Goal: Task Accomplishment & Management: Complete application form

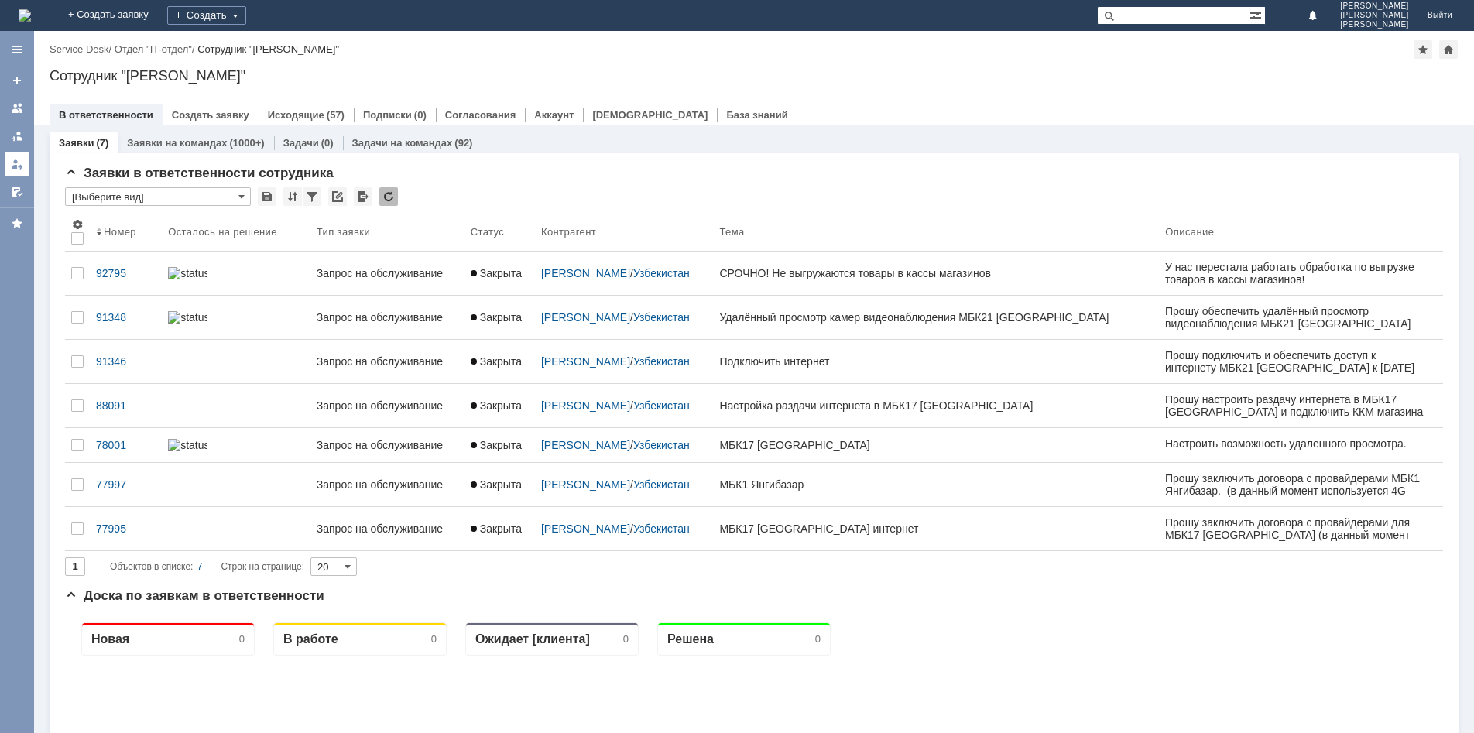
click at [14, 159] on div at bounding box center [17, 164] width 12 height 12
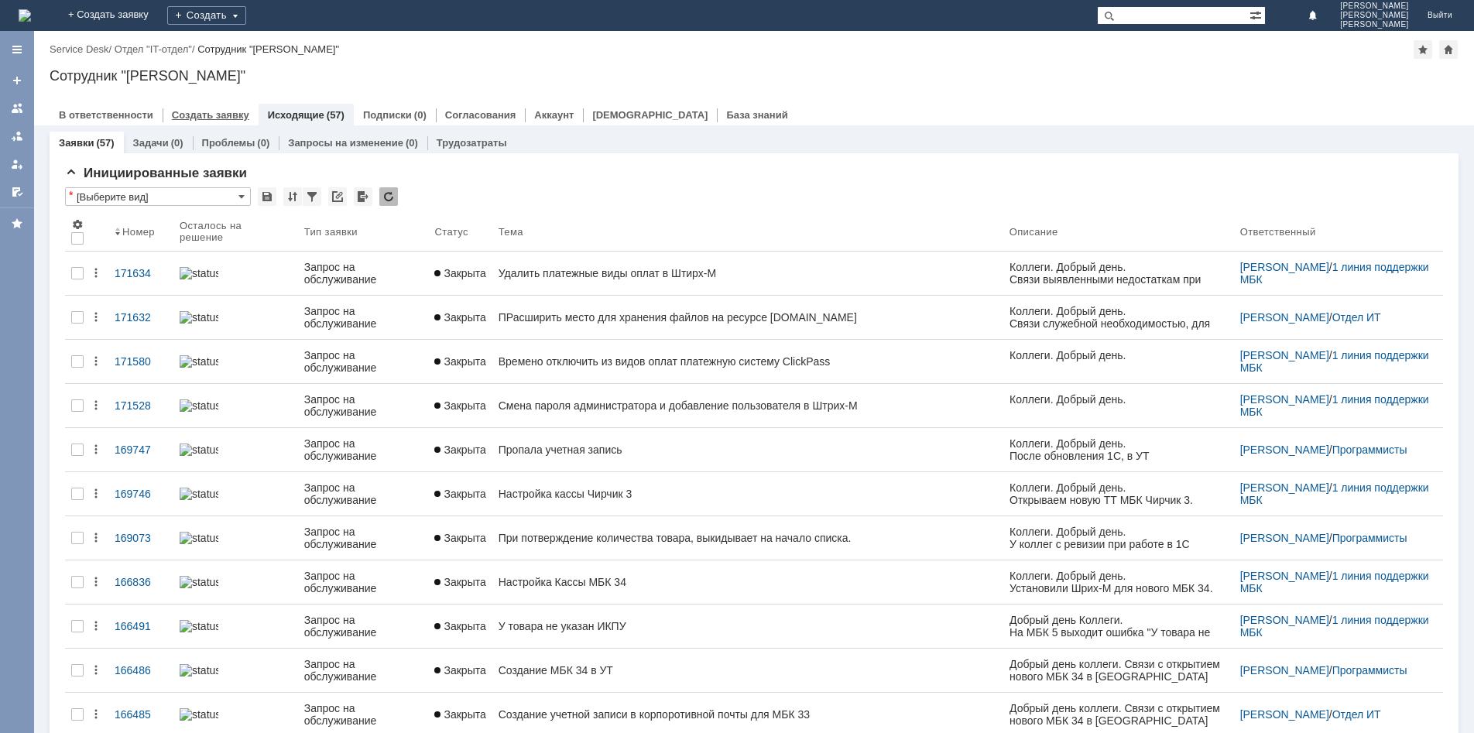
click at [191, 118] on link "Создать заявку" at bounding box center [210, 115] width 77 height 12
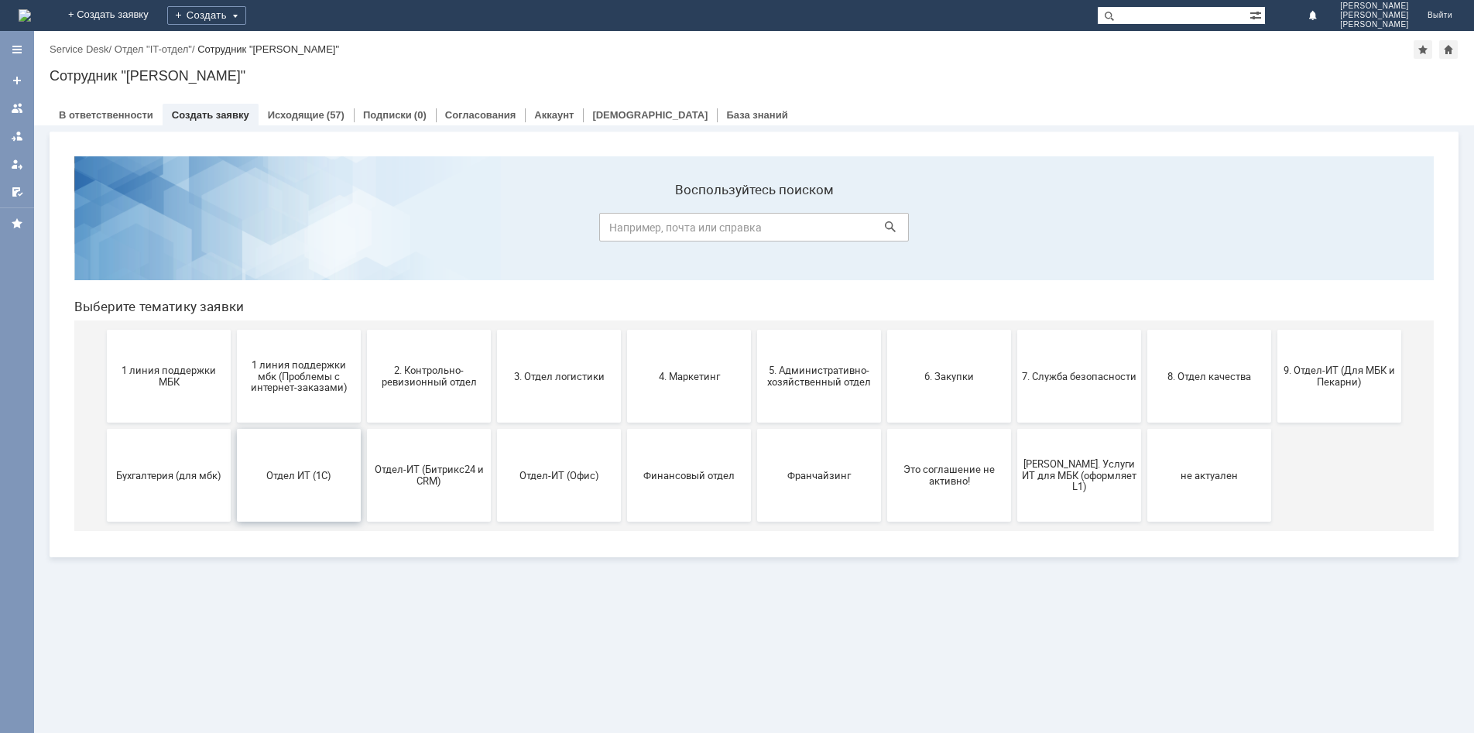
click at [334, 475] on span "Отдел ИТ (1С)" at bounding box center [299, 475] width 115 height 12
click at [171, 378] on span "1 линия поддержки МБК" at bounding box center [168, 376] width 115 height 23
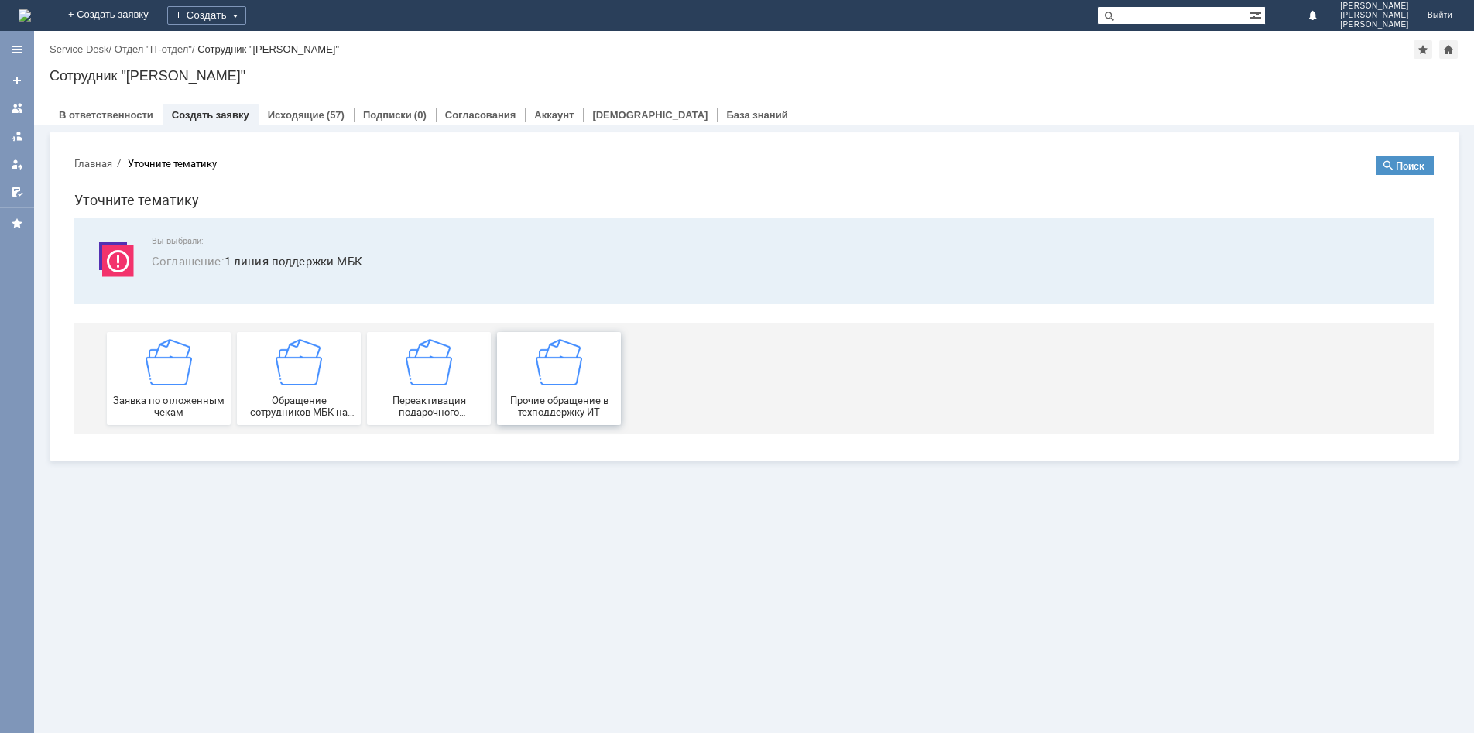
click at [588, 364] on div "Прочие обращение в техподдержку ИТ" at bounding box center [559, 378] width 115 height 79
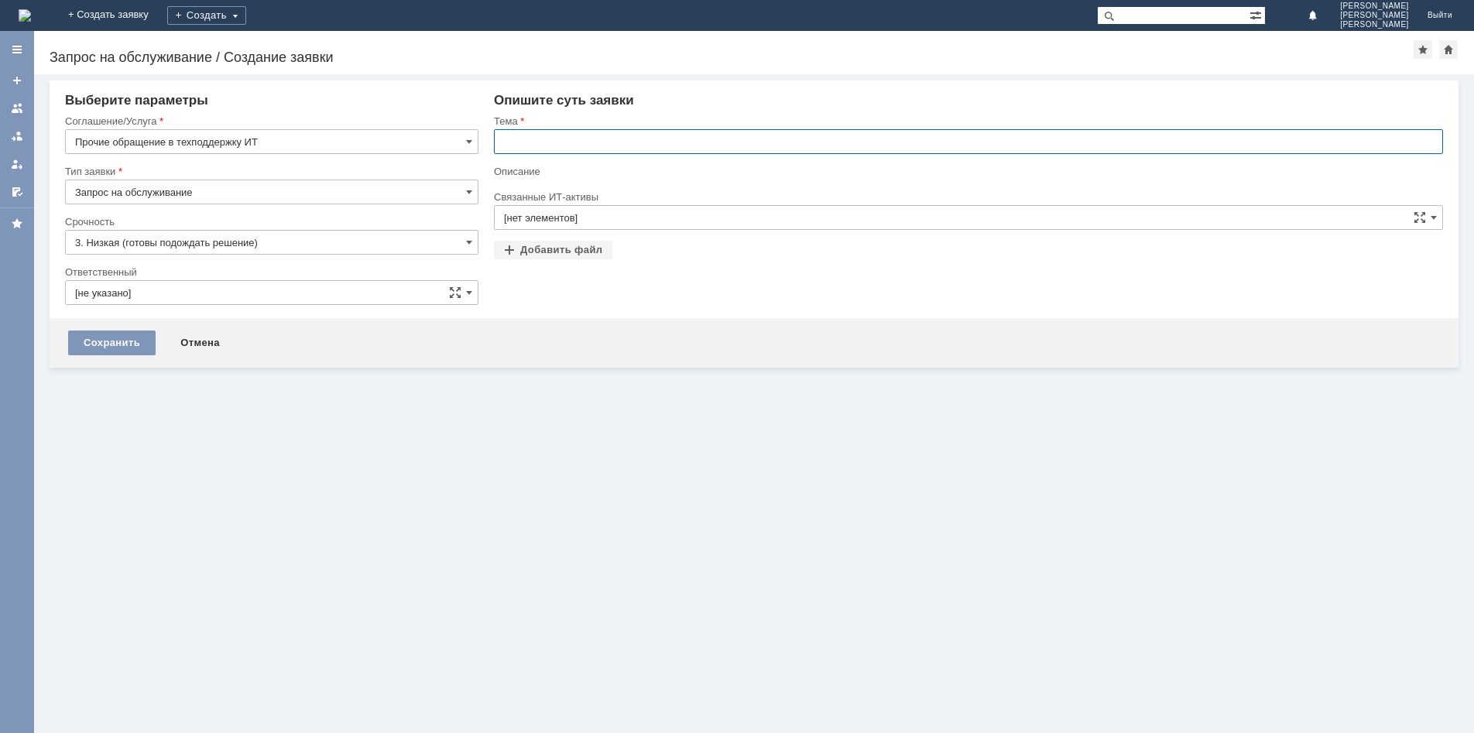
click at [664, 135] on input "text" at bounding box center [968, 141] width 949 height 25
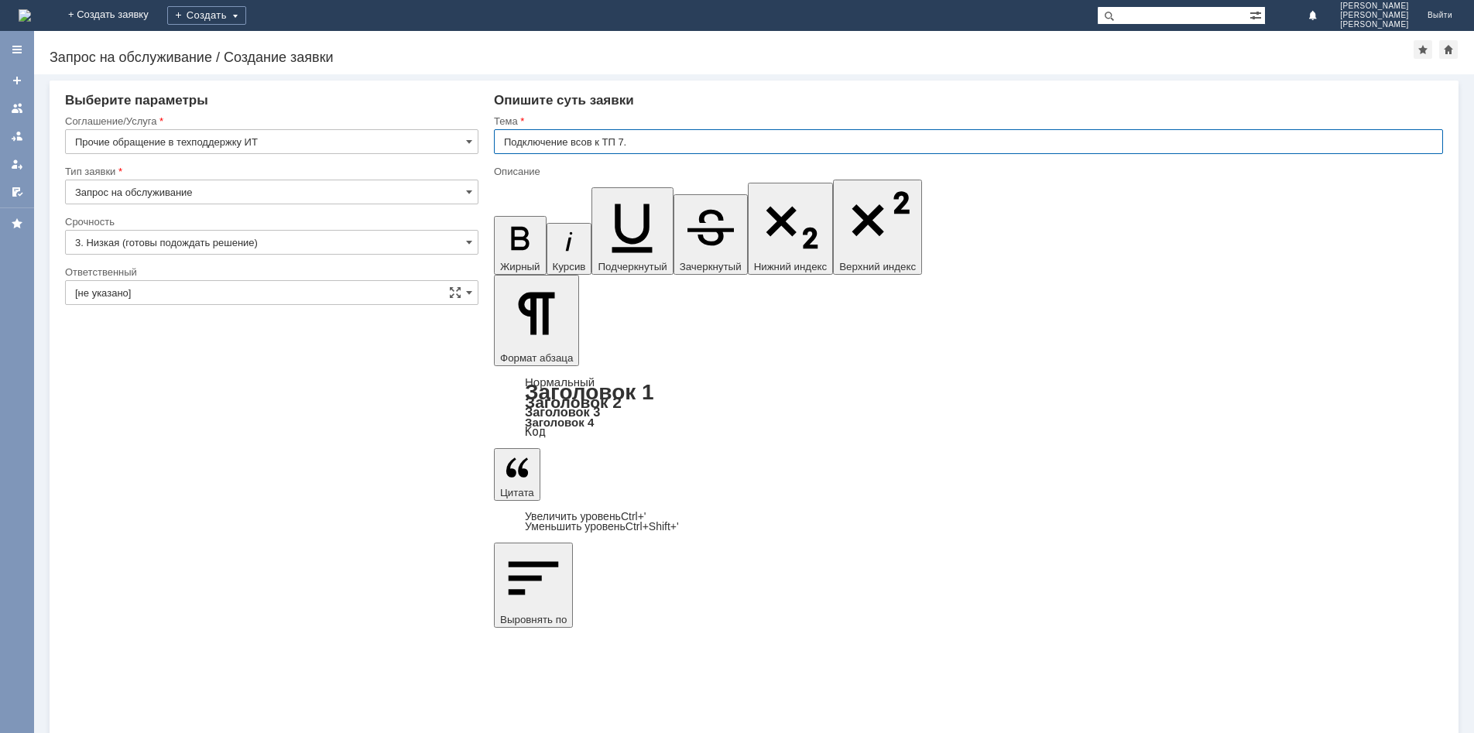
type input "Подключение всов к ТП 7."
click at [220, 242] on input "3. Низкая (готовы подождать решение)" at bounding box center [271, 242] width 413 height 25
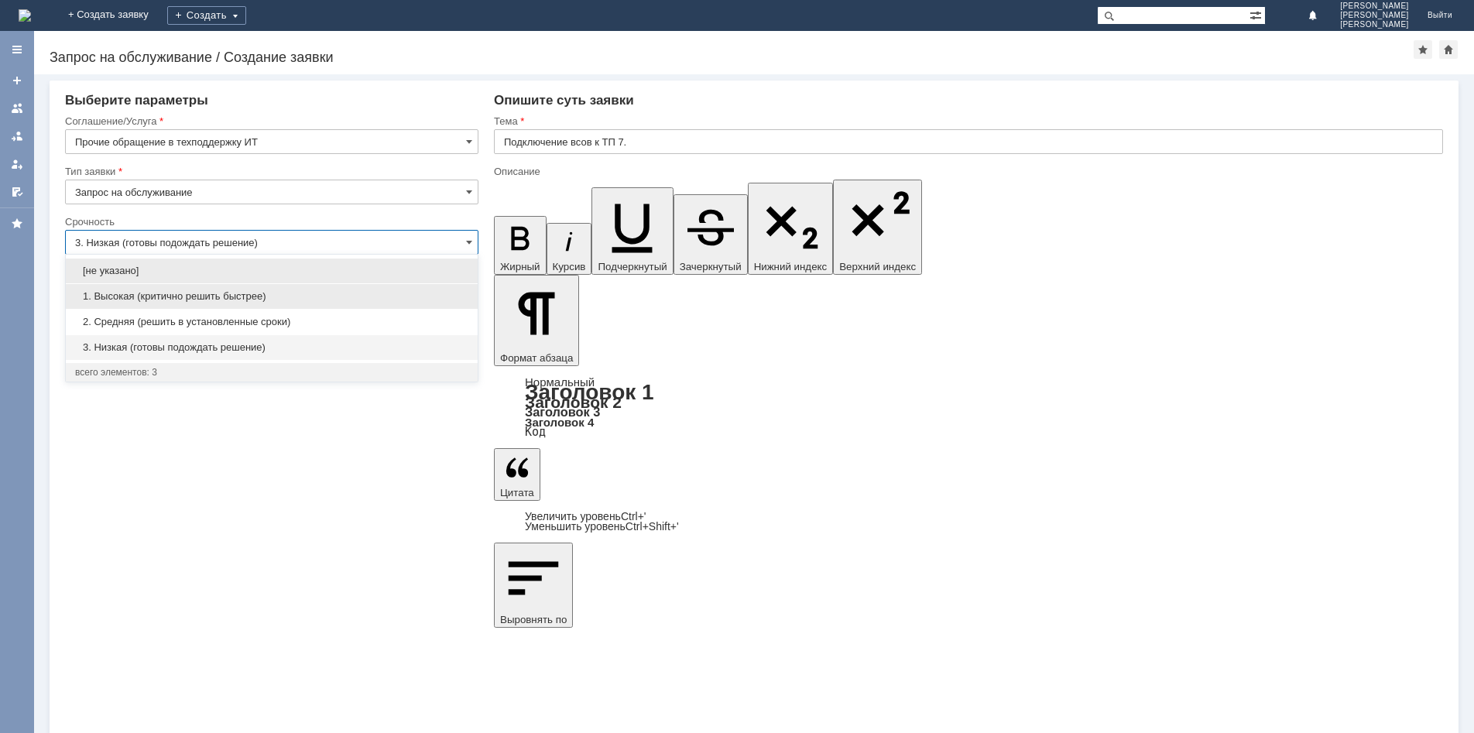
click at [194, 296] on span "1. Высокая (критично решить быстрее)" at bounding box center [271, 296] width 393 height 12
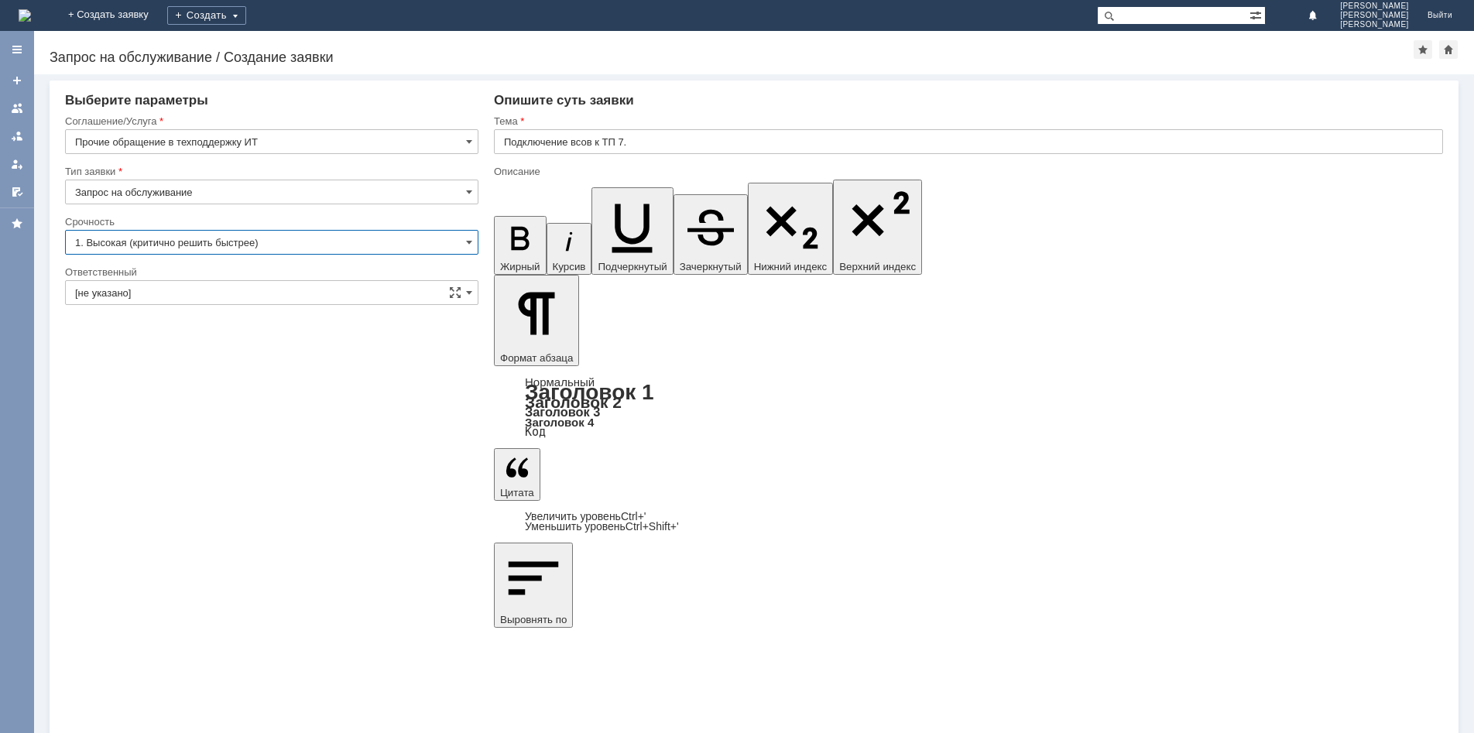
type input "1. Высокая (критично решить быстрее)"
click at [196, 296] on input "[не указано]" at bounding box center [271, 292] width 413 height 25
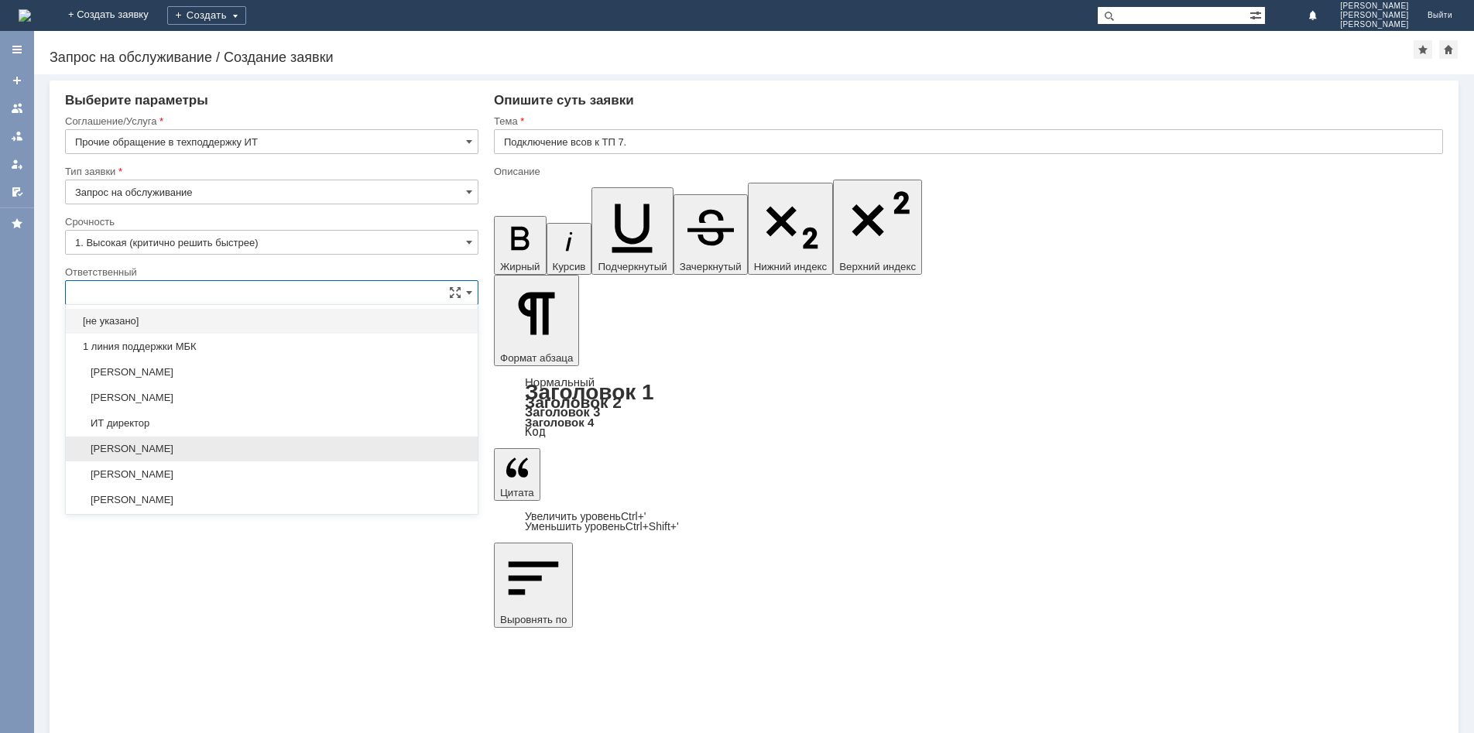
click at [228, 450] on span "[PERSON_NAME]" at bounding box center [271, 449] width 393 height 12
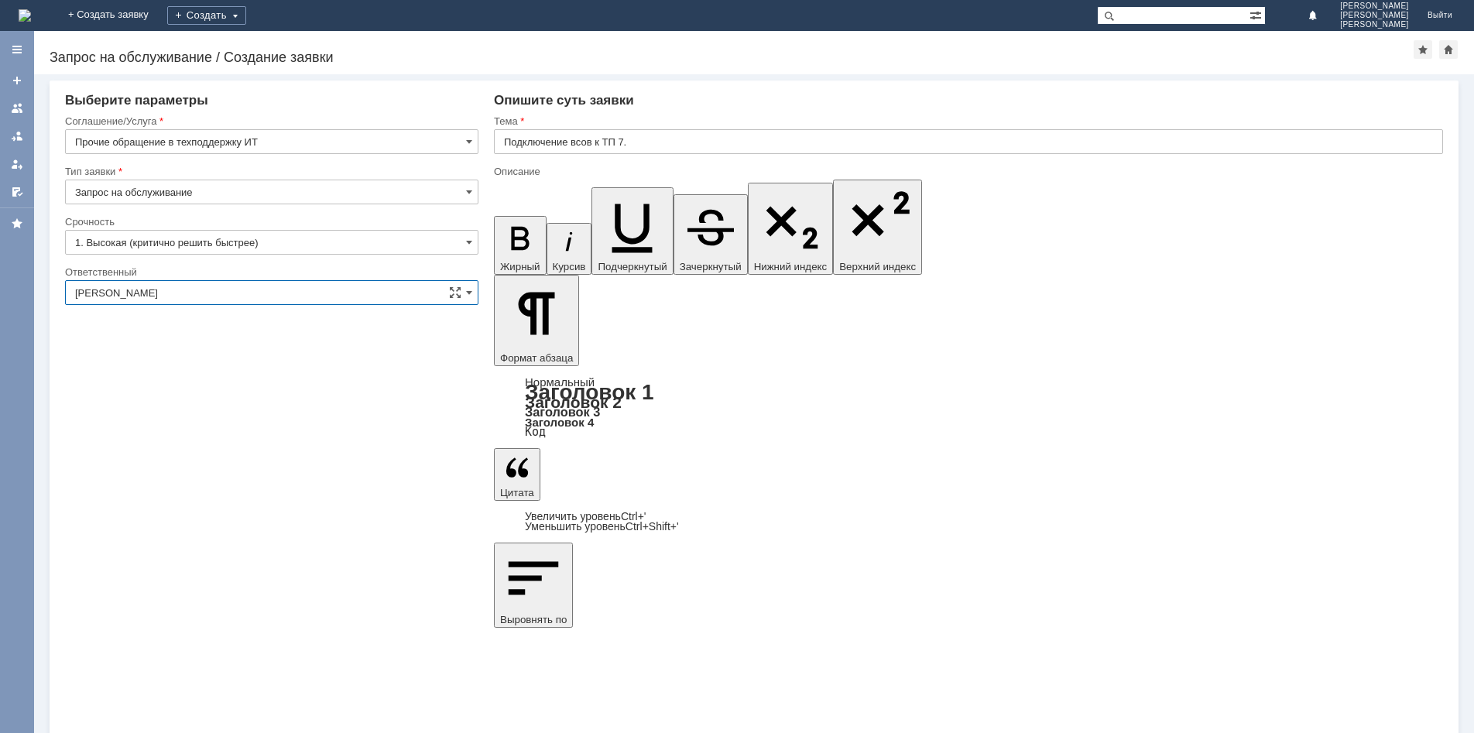
type input "[PERSON_NAME]"
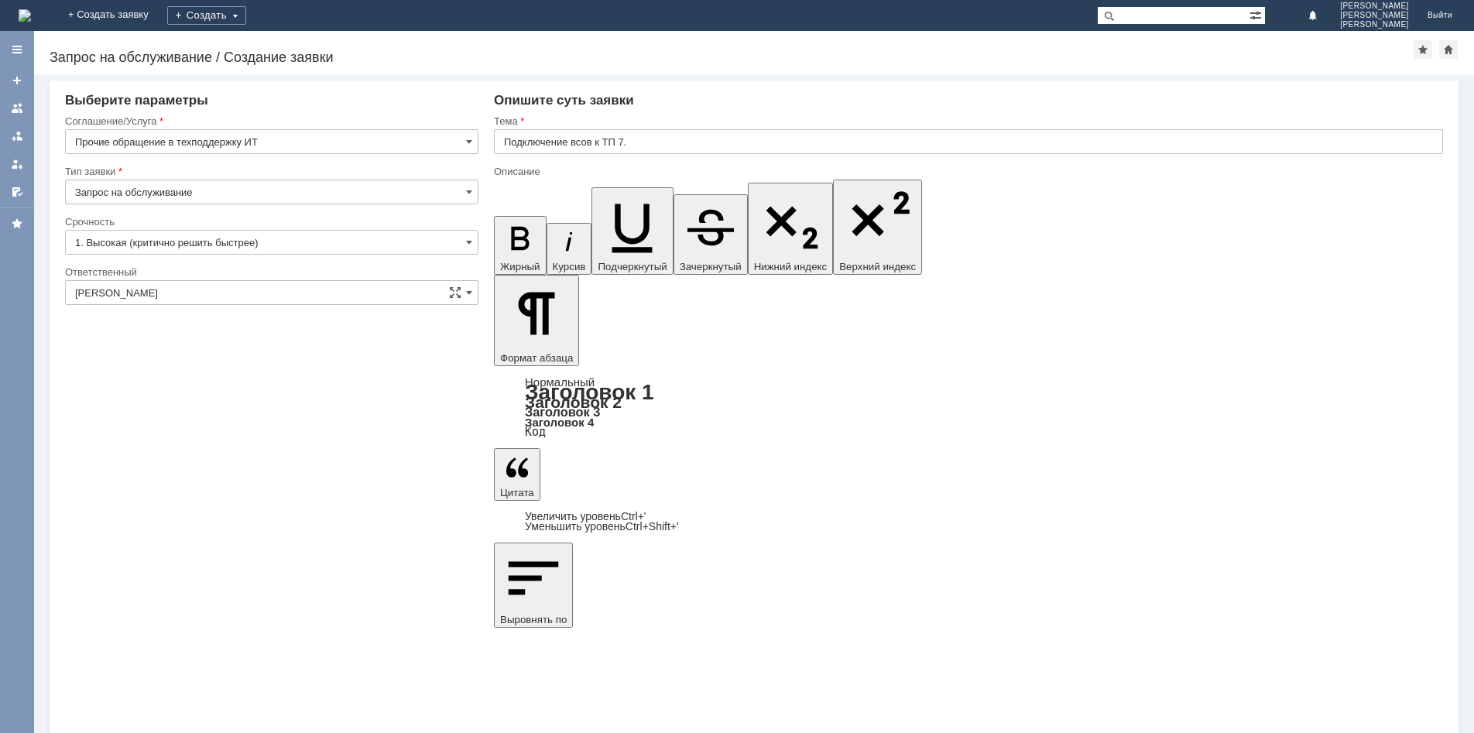
click at [218, 599] on div "Внимание! Выберите контрагента Контрагент не найден Контрагент не найден Контра…" at bounding box center [754, 403] width 1440 height 659
drag, startPoint x: 653, startPoint y: 5423, endPoint x: 675, endPoint y: 5421, distance: 22.5
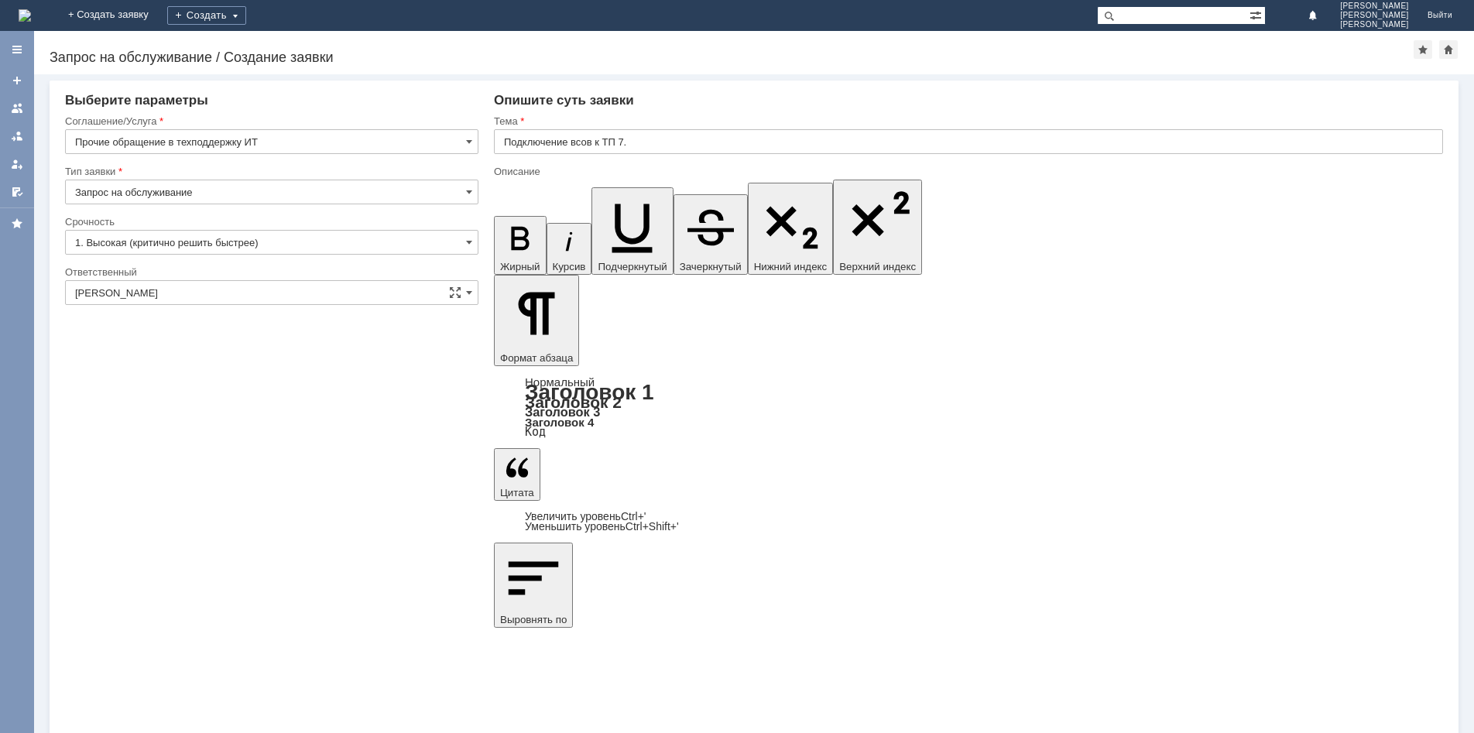
drag, startPoint x: 685, startPoint y: 5422, endPoint x: 653, endPoint y: 5423, distance: 31.8
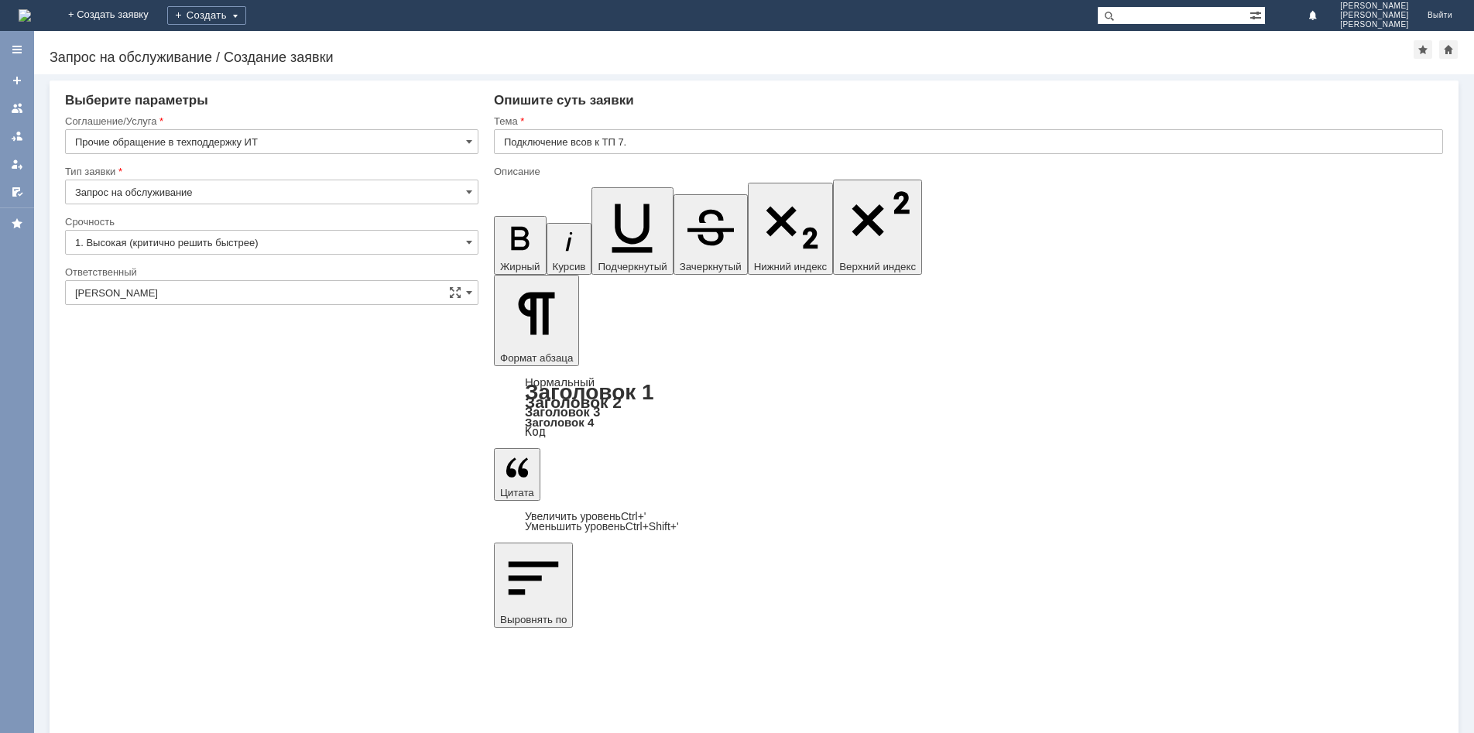
drag, startPoint x: 521, startPoint y: 5443, endPoint x: 496, endPoint y: 5444, distance: 24.8
